Goal: Obtain resource: Download file/media

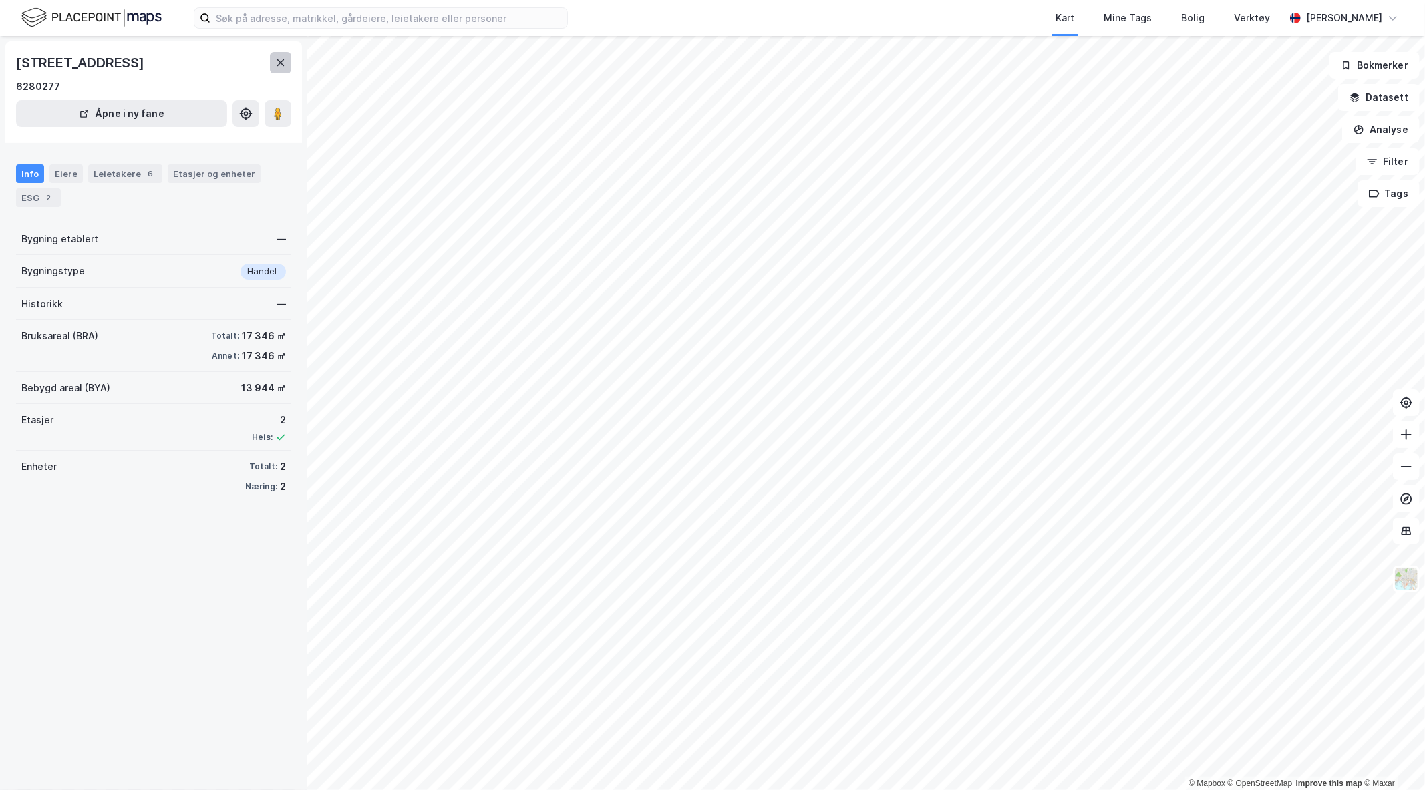
click at [281, 64] on icon at bounding box center [280, 62] width 11 height 11
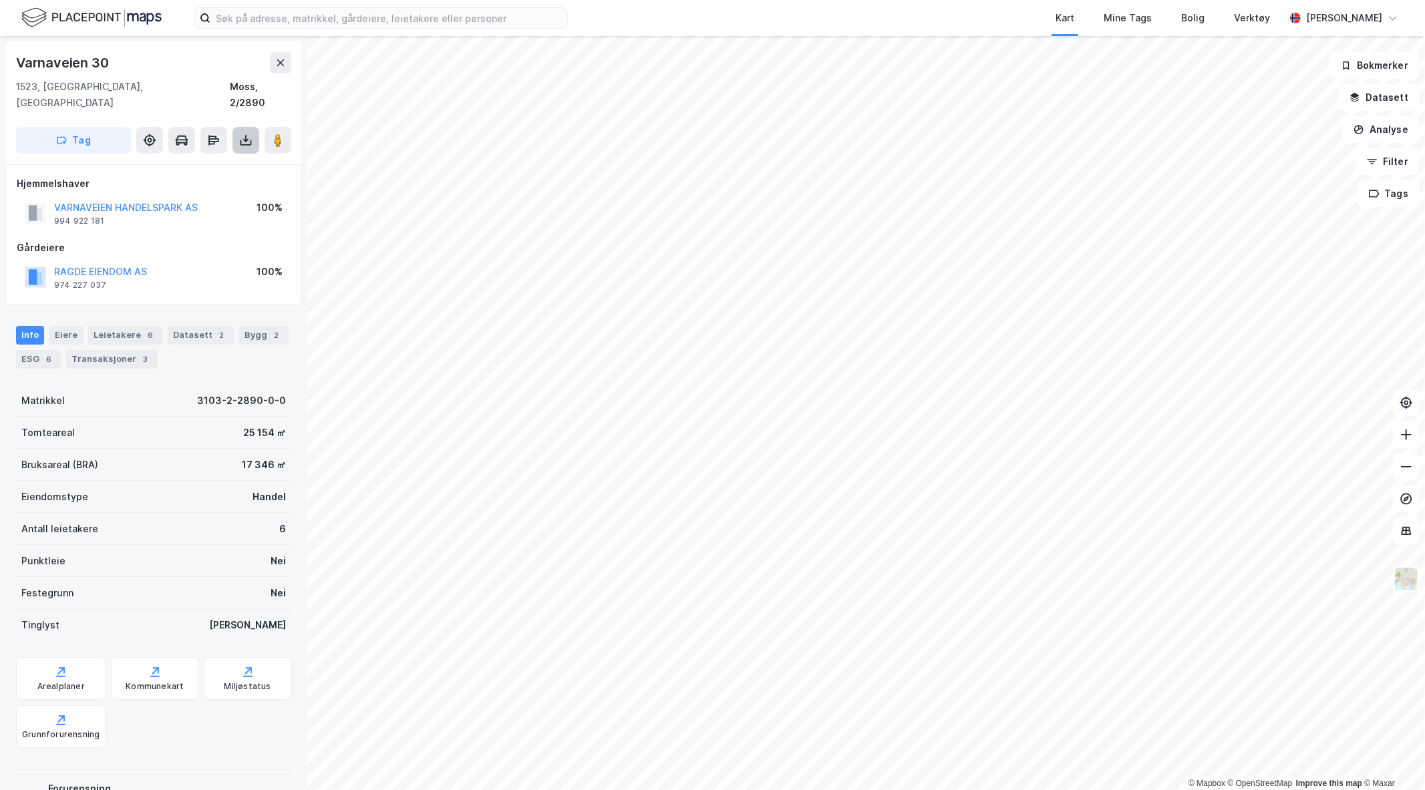
click at [245, 134] on button at bounding box center [246, 140] width 27 height 27
click at [181, 162] on div "Last ned grunnbok" at bounding box center [180, 167] width 78 height 11
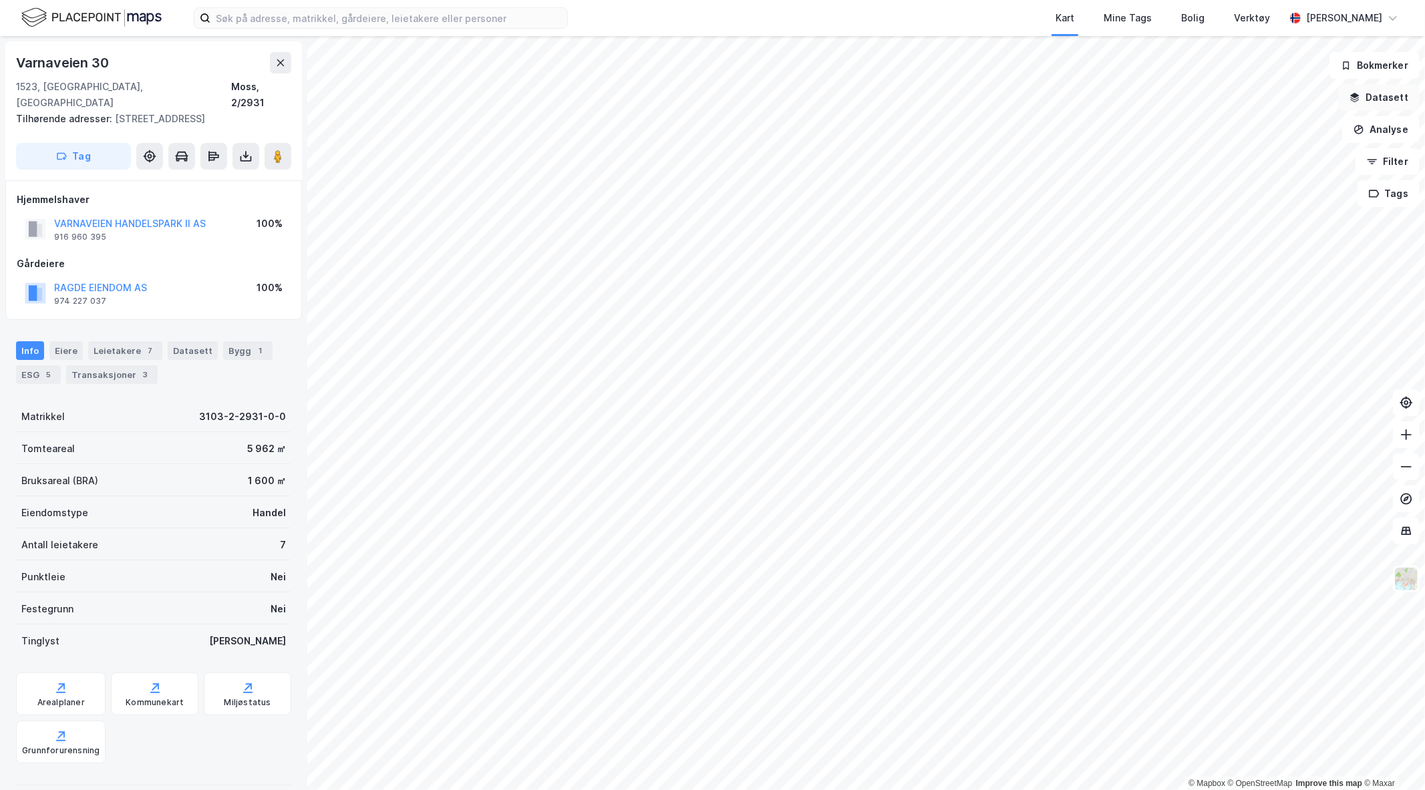
click at [1384, 104] on button "Datasett" at bounding box center [1379, 97] width 82 height 27
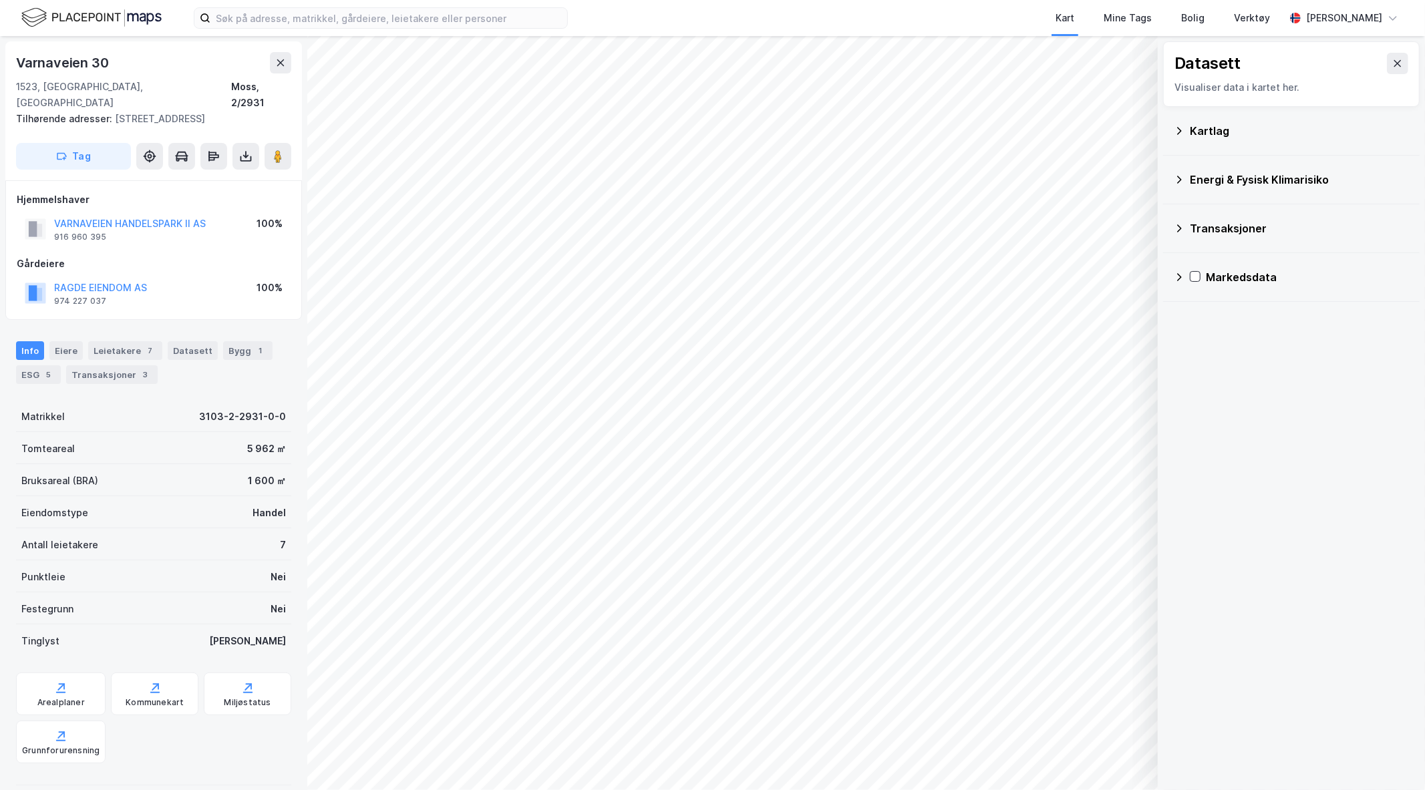
click at [1252, 129] on div "Kartlag" at bounding box center [1299, 131] width 219 height 16
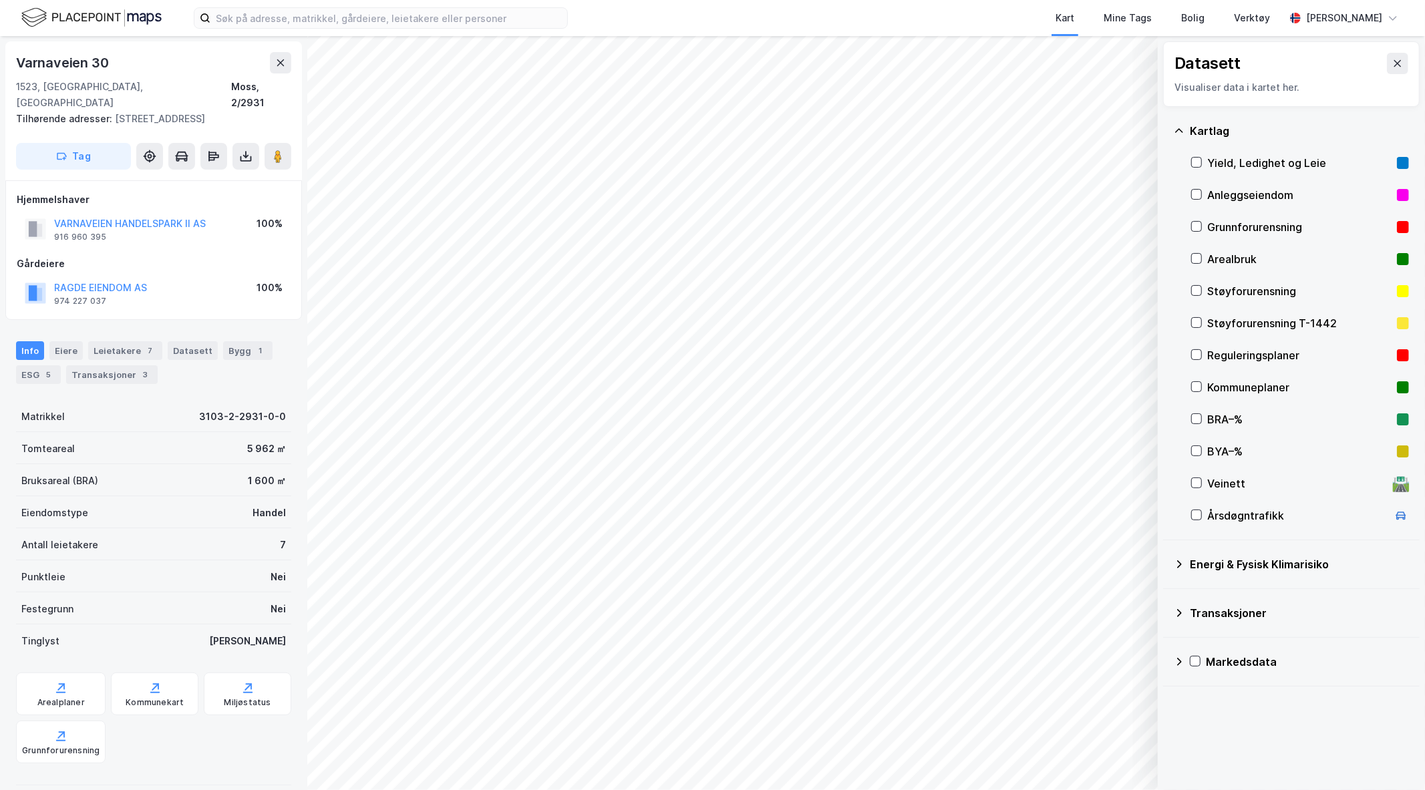
click at [1215, 488] on div "Veinett" at bounding box center [1297, 484] width 180 height 16
click at [1395, 62] on icon at bounding box center [1398, 63] width 7 height 7
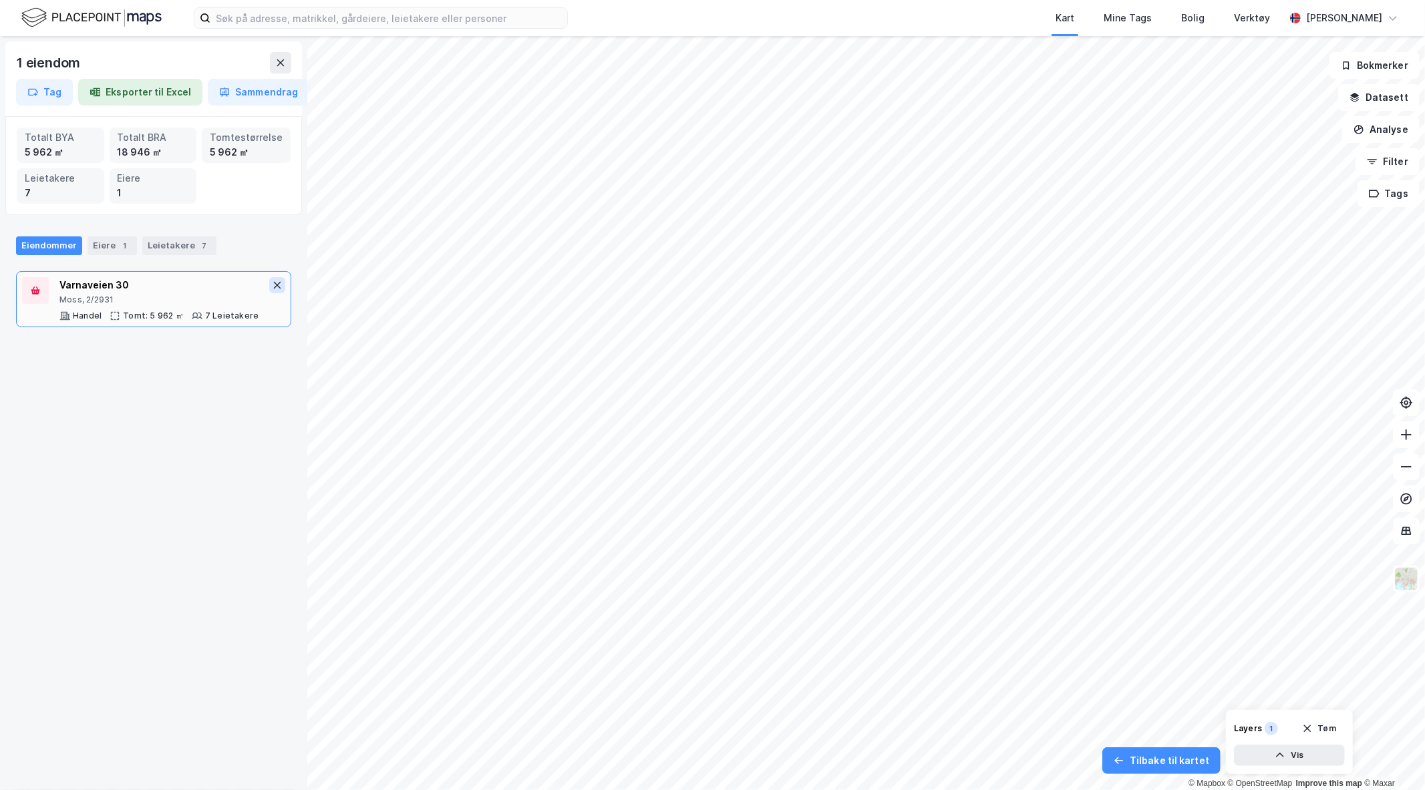
click at [272, 289] on icon at bounding box center [277, 285] width 11 height 11
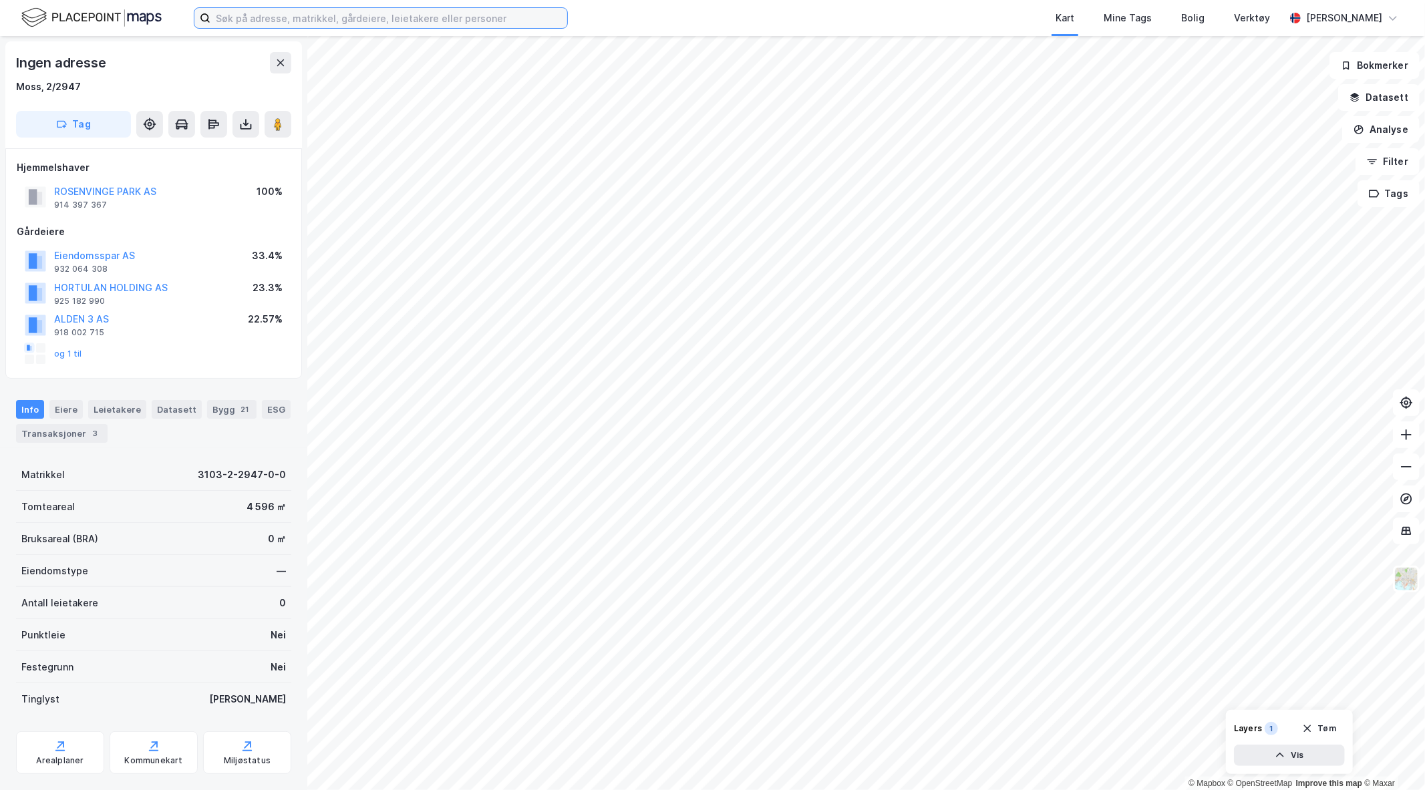
click at [277, 17] on input at bounding box center [388, 18] width 357 height 20
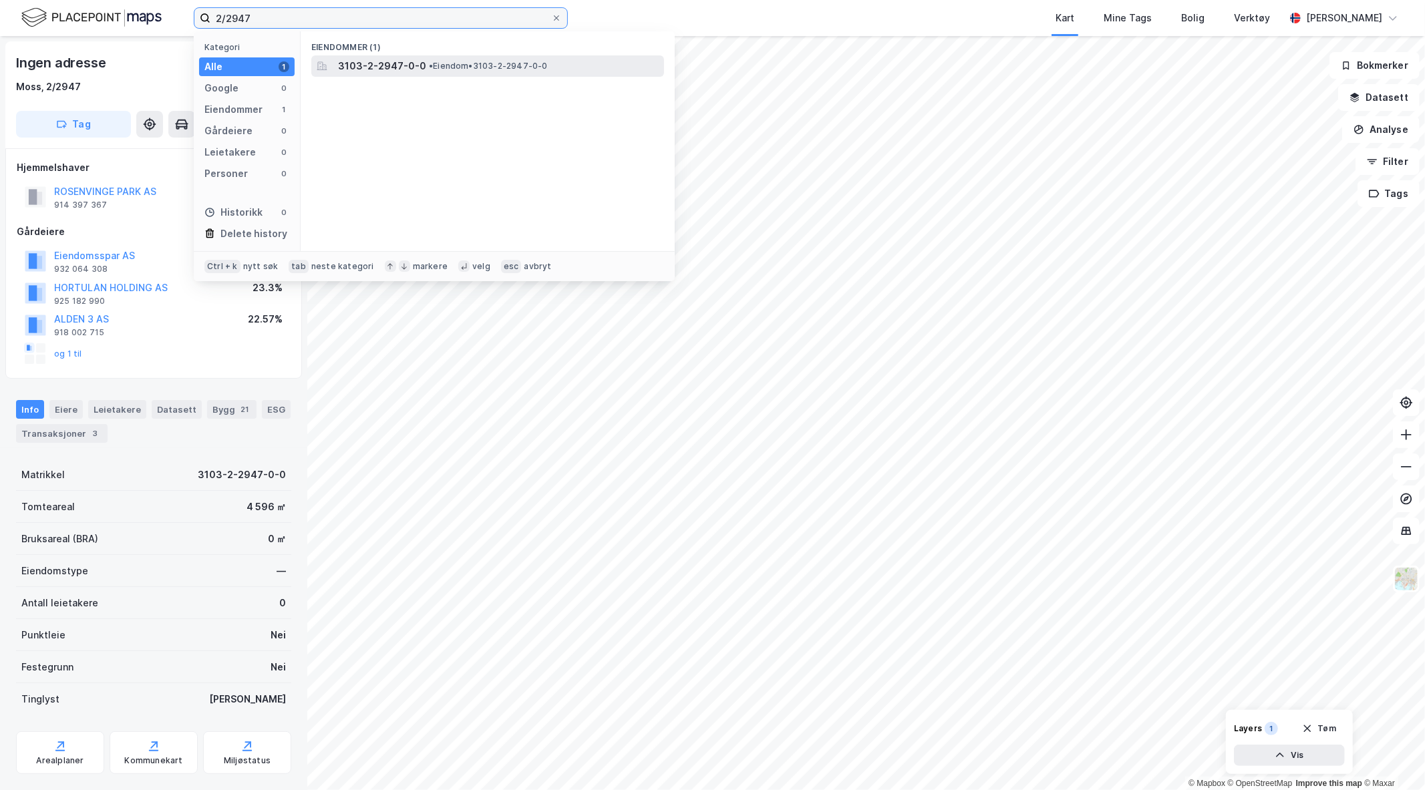
type input "2/2947"
click at [353, 64] on span "3103-2-2947-0-0" at bounding box center [382, 66] width 88 height 16
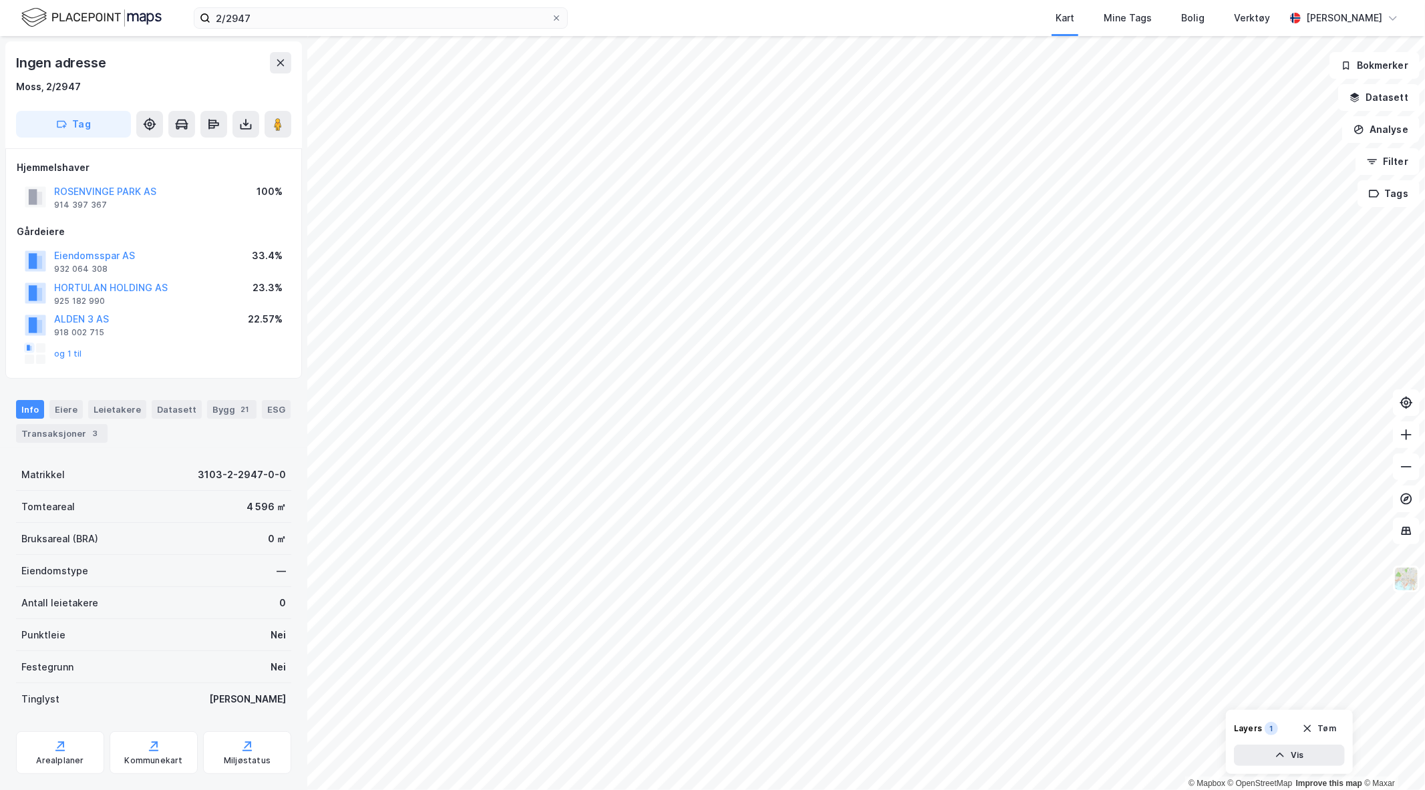
click at [1425, 790] on html "2/2947 Kart Mine Tags Bolig Verktøy Narin Falch © Mapbox © OpenStreetMap Improv…" at bounding box center [712, 395] width 1425 height 790
click at [1409, 506] on button at bounding box center [1406, 499] width 27 height 27
click at [1407, 499] on icon at bounding box center [1406, 498] width 5 height 5
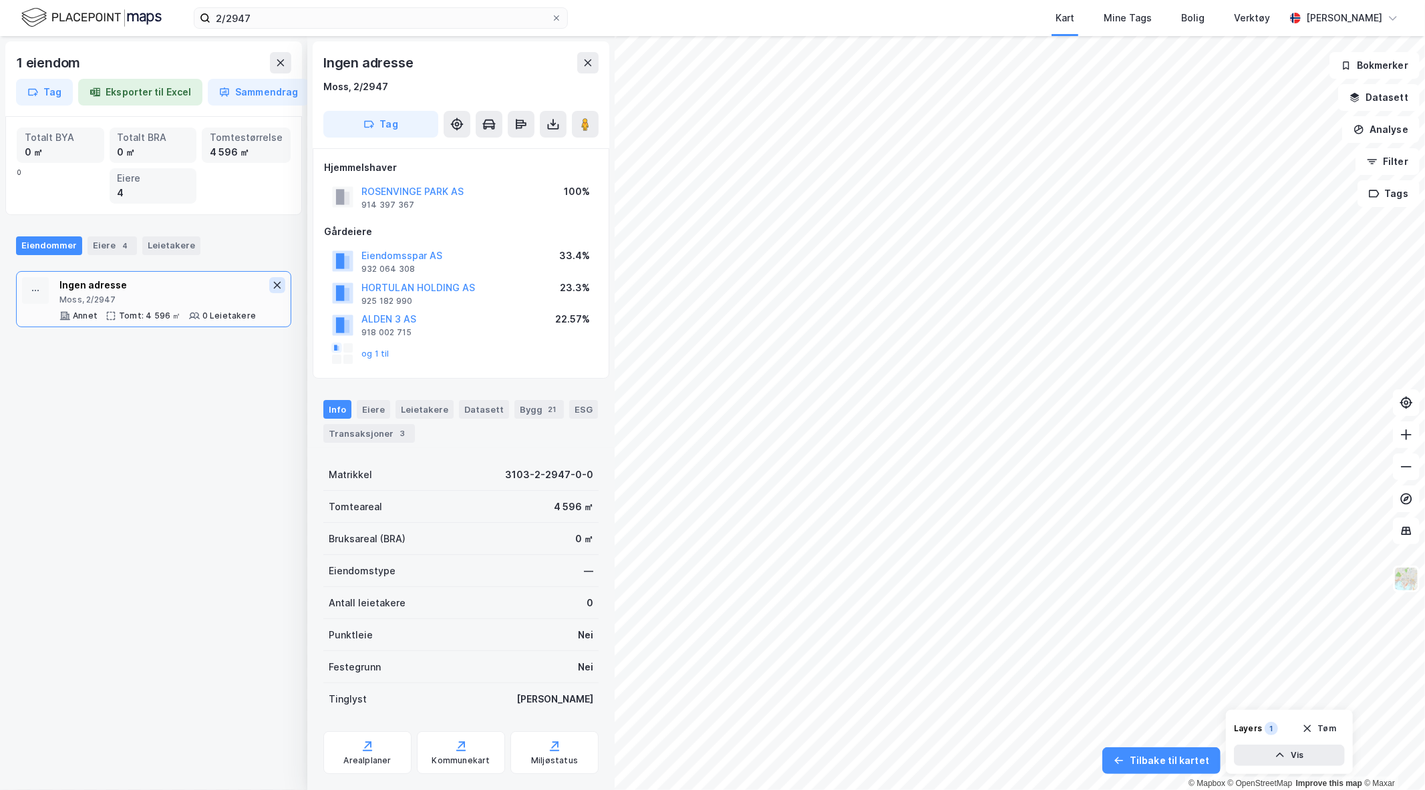
click at [272, 285] on icon at bounding box center [277, 285] width 11 height 11
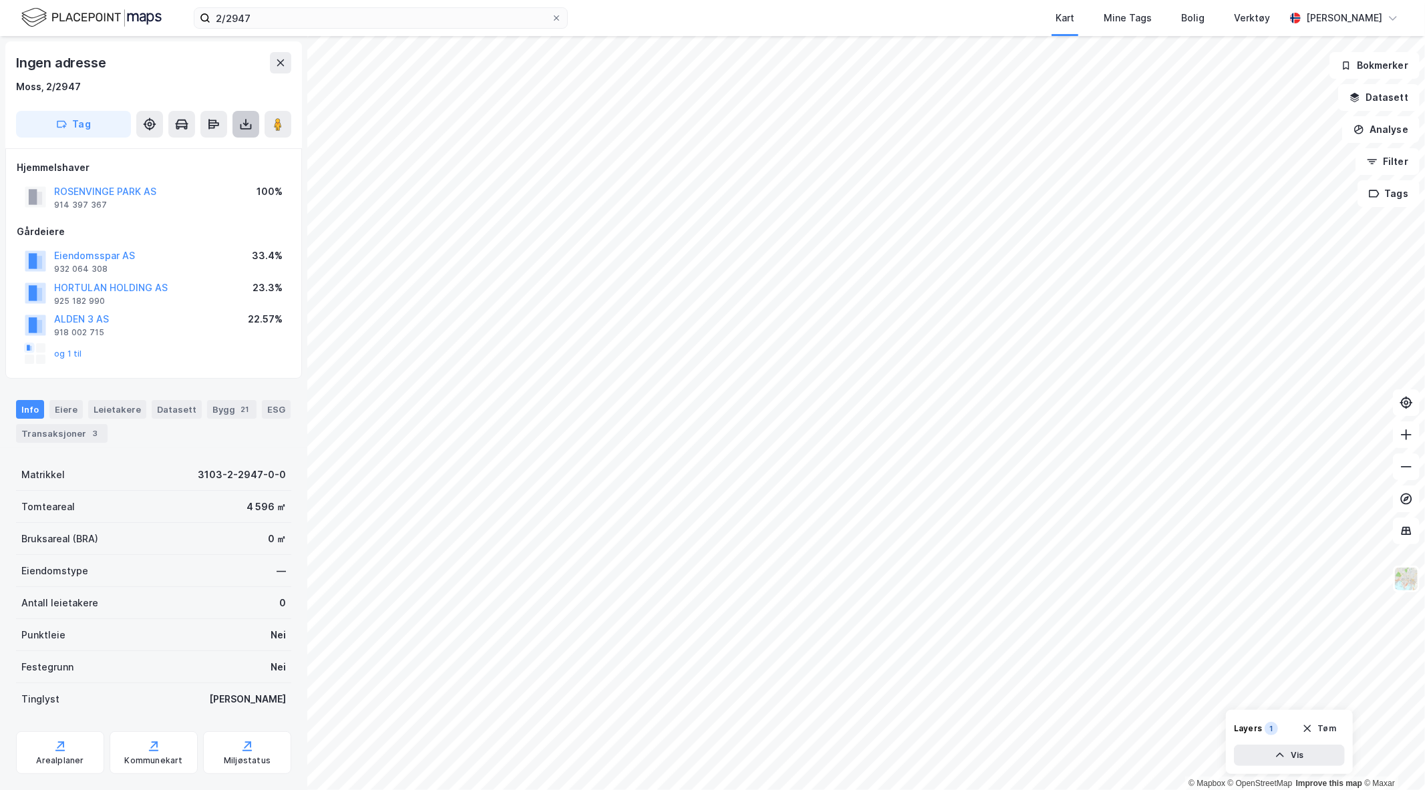
click at [237, 128] on button at bounding box center [246, 124] width 27 height 27
click at [210, 158] on div "Last ned grunnbok" at bounding box center [188, 150] width 142 height 21
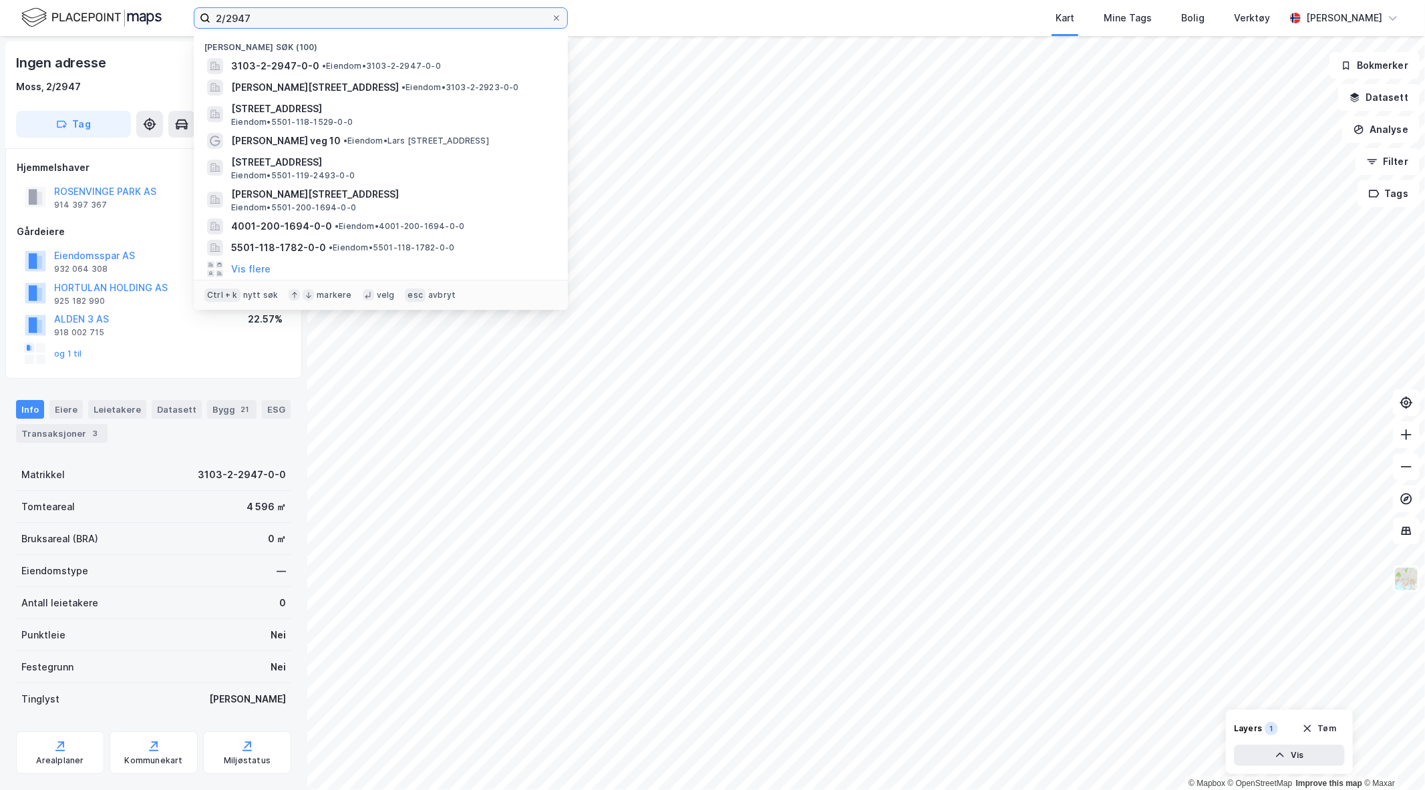
drag, startPoint x: 281, startPoint y: 25, endPoint x: 104, endPoint y: 7, distance: 177.9
click at [104, 7] on div "2/2947 Nylige søk (100) 3103-2-2947-0-0 • Eiendom • 3103-2-2947-0-0 Tor Sørnes …" at bounding box center [712, 18] width 1425 height 36
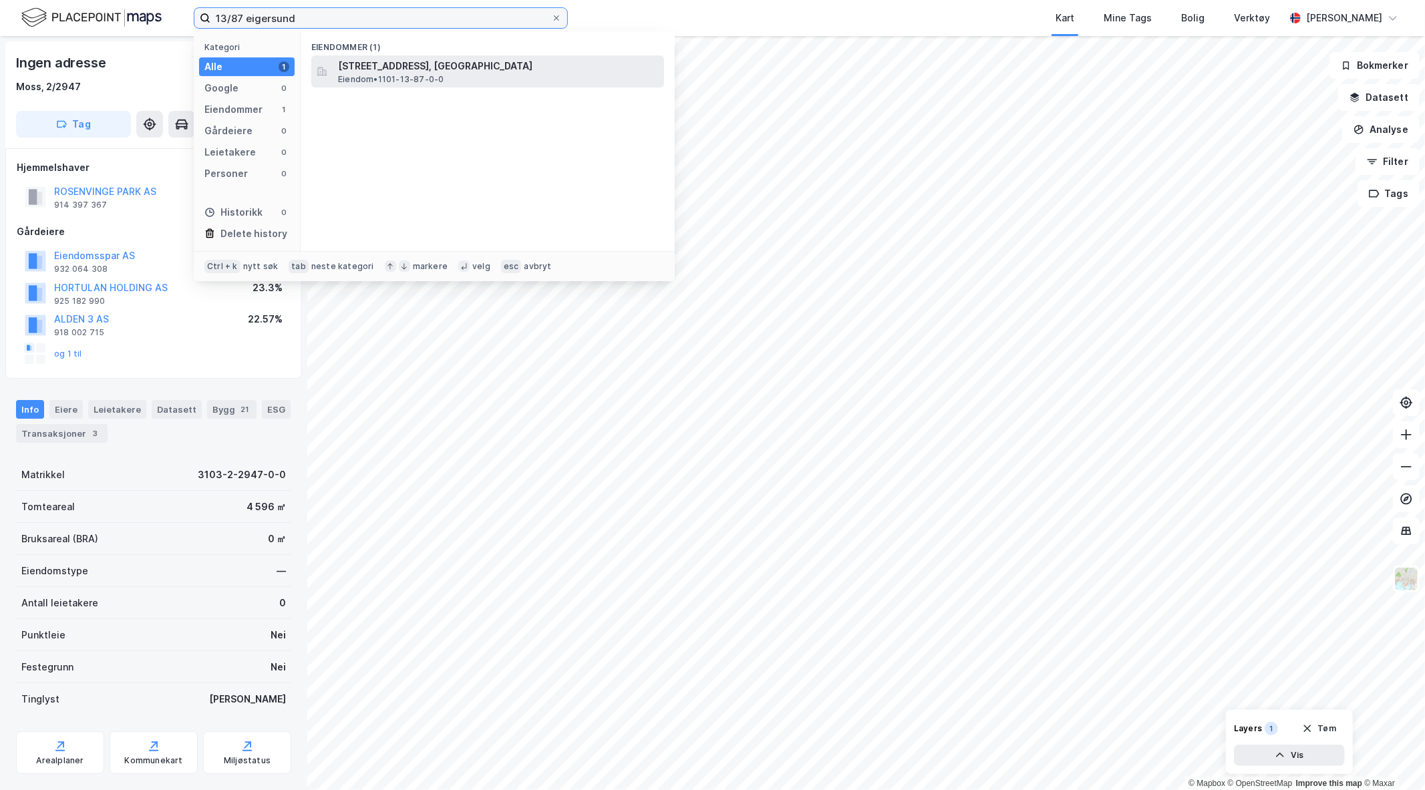
type input "13/87 eigersund"
click at [466, 77] on div "Gamle Sokndalsveien 38, 4372, EGERSUND, EIGERSUND Eiendom • 1101-13-87-0-0" at bounding box center [499, 71] width 323 height 27
